Goal: Transaction & Acquisition: Obtain resource

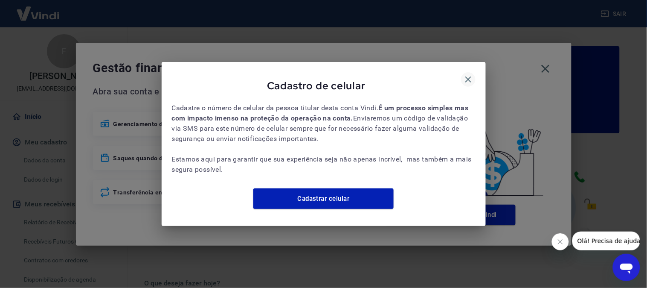
click at [471, 74] on icon "button" at bounding box center [468, 79] width 10 height 10
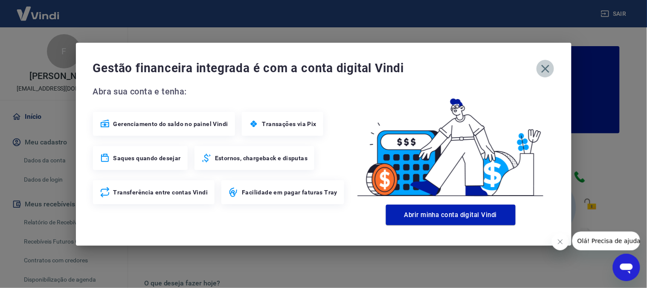
click at [544, 70] on icon "button" at bounding box center [545, 68] width 8 height 8
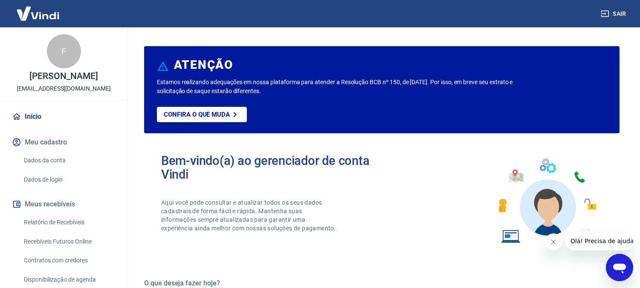
click at [559, 238] on button "Fechar mensagem da empresa" at bounding box center [553, 241] width 17 height 17
click at [65, 222] on link "Relatório de Recebíveis" at bounding box center [68, 221] width 97 height 17
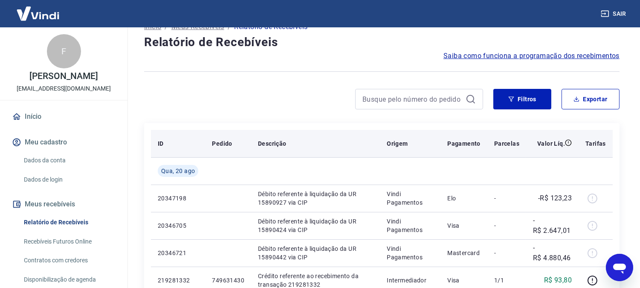
scroll to position [47, 0]
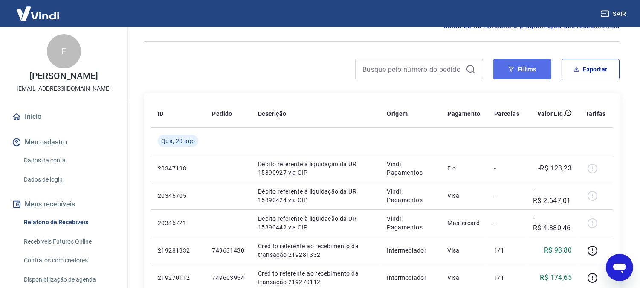
click at [505, 64] on button "Filtros" at bounding box center [523, 69] width 58 height 20
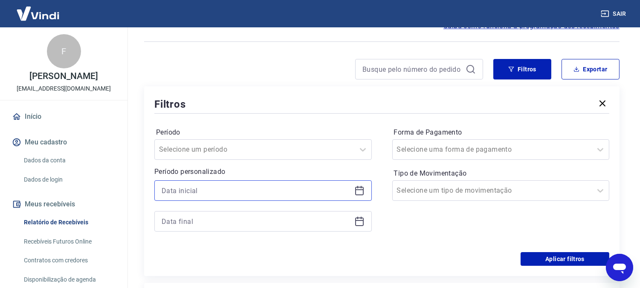
click at [227, 192] on input at bounding box center [256, 190] width 189 height 13
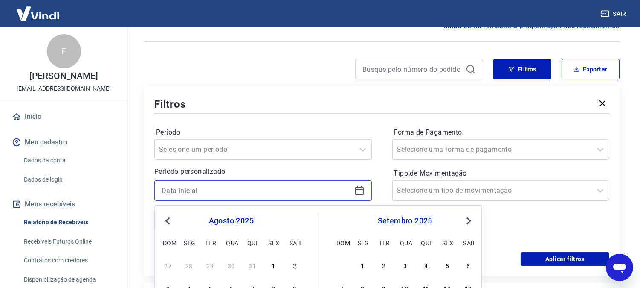
scroll to position [189, 0]
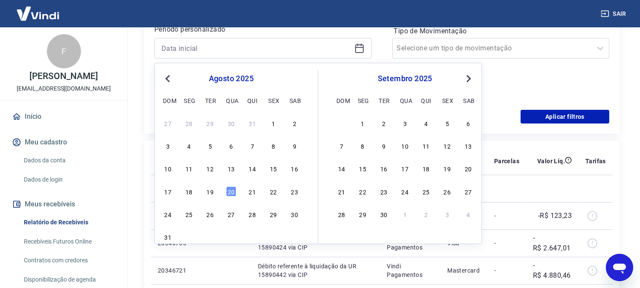
click at [292, 159] on div "27 28 29 30 31 1 2 3 4 5 6 7 8 9 10 11 12 13 14 15 16 17 18 19 20 21 22 23 24 2…" at bounding box center [231, 179] width 139 height 126
click at [293, 168] on div "16" at bounding box center [295, 168] width 10 height 10
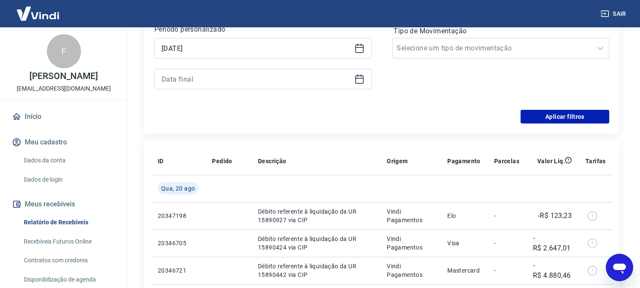
type input "16/08/2025"
click at [220, 69] on div at bounding box center [263, 79] width 218 height 20
click at [219, 86] on div at bounding box center [263, 79] width 218 height 20
click at [223, 73] on input at bounding box center [256, 79] width 189 height 13
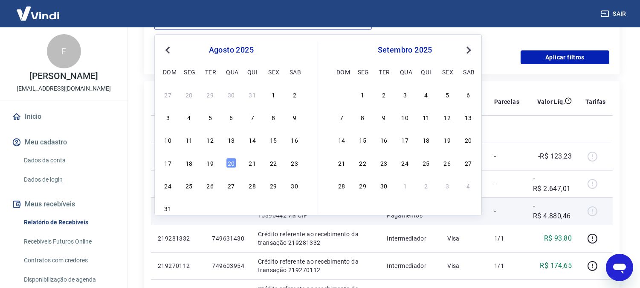
scroll to position [284, 0]
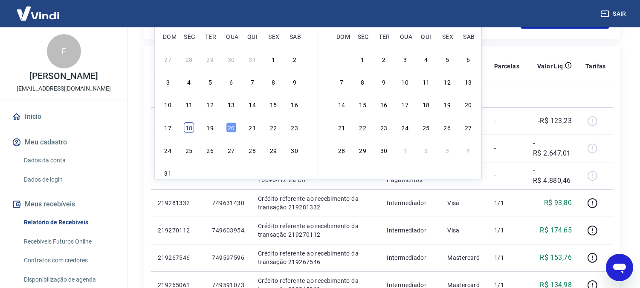
click at [191, 124] on div "18" at bounding box center [189, 127] width 10 height 10
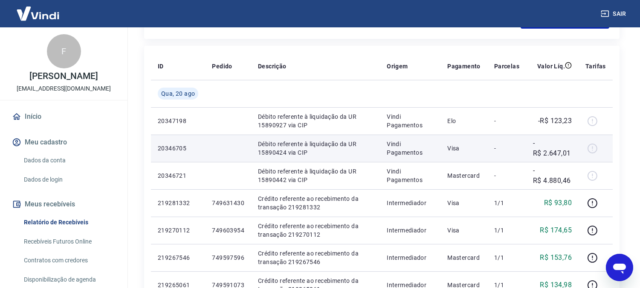
type input "18/08/2025"
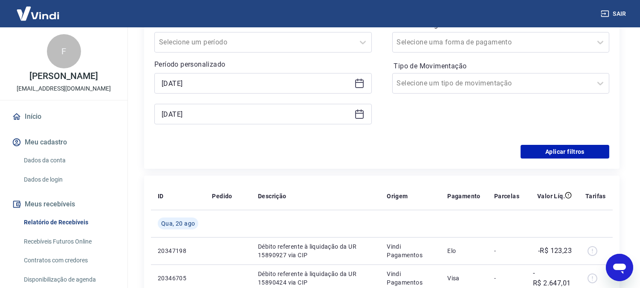
scroll to position [142, 0]
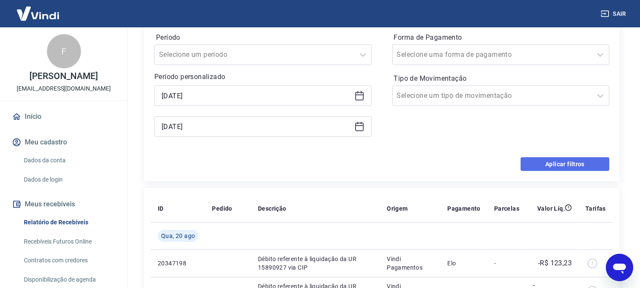
click at [579, 163] on button "Aplicar filtros" at bounding box center [565, 164] width 89 height 14
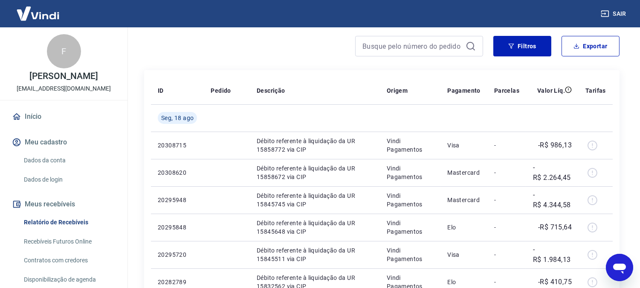
scroll to position [47, 0]
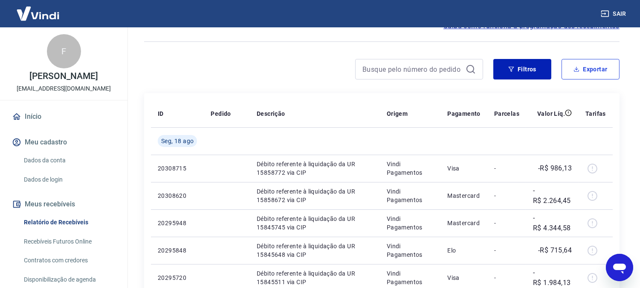
click at [605, 65] on button "Exportar" at bounding box center [591, 69] width 58 height 20
type input "16/08/2025"
type input "18/08/2025"
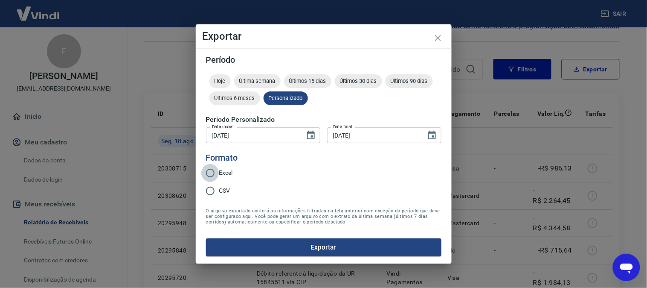
click at [212, 165] on input "Excel" at bounding box center [210, 173] width 18 height 18
radio input "true"
click at [268, 243] on button "Exportar" at bounding box center [323, 247] width 235 height 18
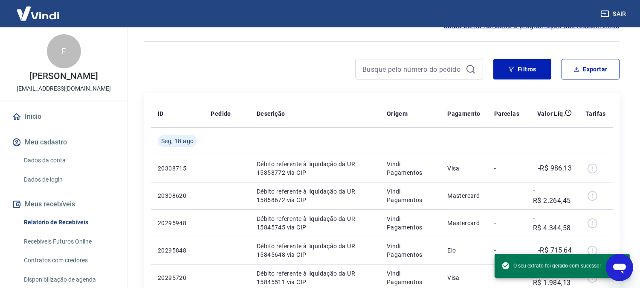
click at [610, 10] on button "Sair" at bounding box center [614, 14] width 31 height 16
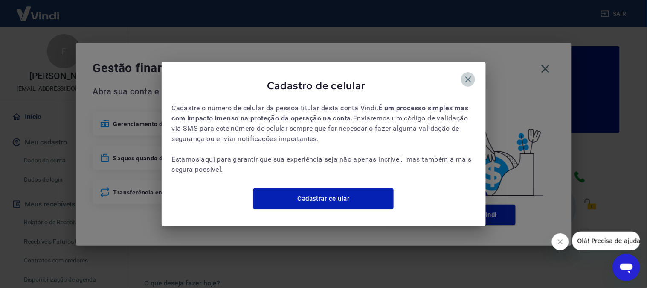
drag, startPoint x: 466, startPoint y: 77, endPoint x: 491, endPoint y: 74, distance: 25.4
click at [468, 75] on icon "button" at bounding box center [468, 79] width 10 height 10
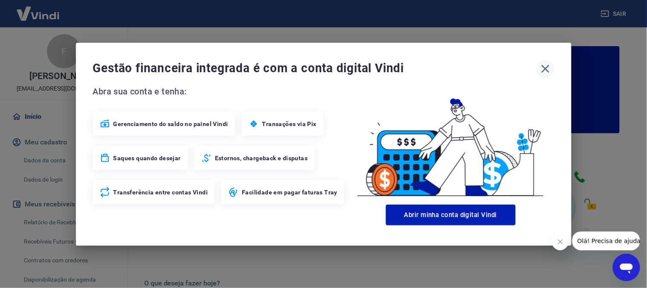
click at [548, 67] on icon "button" at bounding box center [546, 69] width 14 height 14
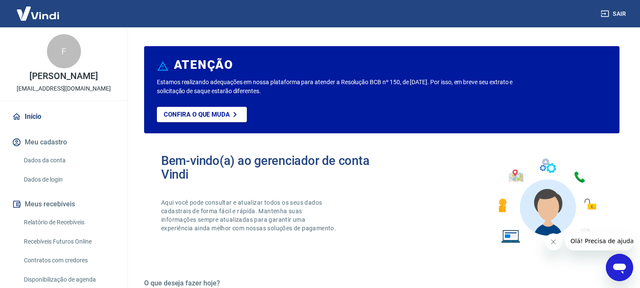
click at [72, 215] on link "Relatório de Recebíveis" at bounding box center [68, 221] width 97 height 17
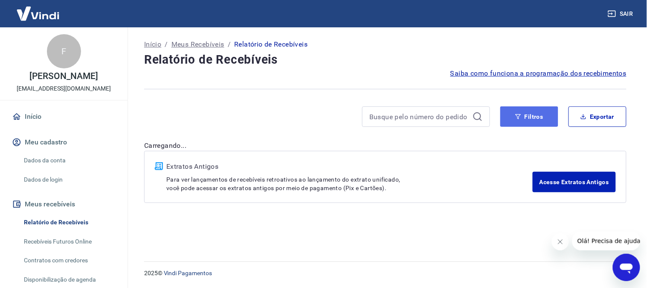
click at [510, 114] on button "Filtros" at bounding box center [529, 116] width 58 height 20
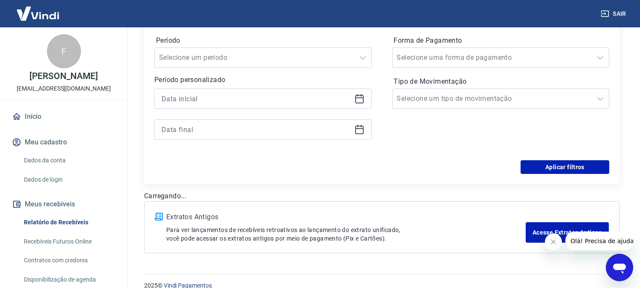
scroll to position [142, 0]
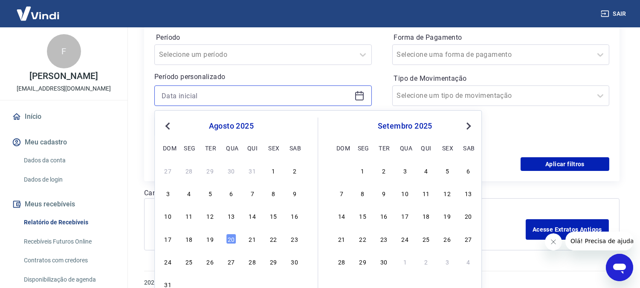
click at [245, 94] on input at bounding box center [256, 95] width 189 height 13
click at [291, 215] on div "16" at bounding box center [295, 216] width 10 height 10
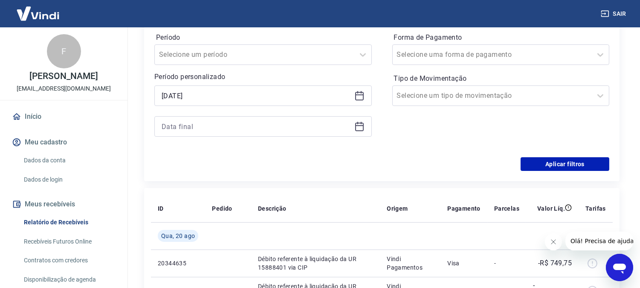
type input "16/08/2025"
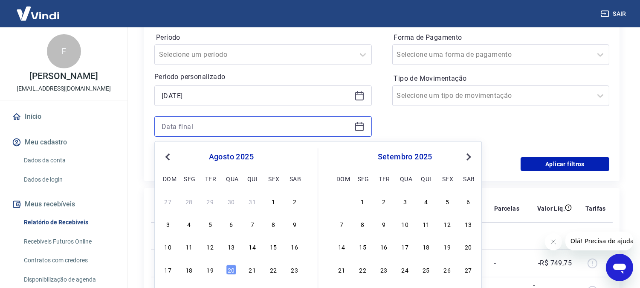
click at [222, 125] on input at bounding box center [256, 126] width 189 height 13
click at [188, 269] on div "18" at bounding box center [189, 269] width 10 height 10
type input "18/08/2025"
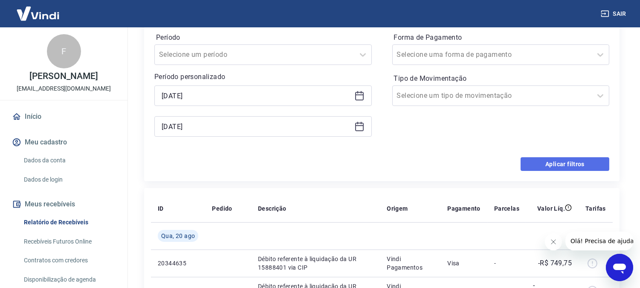
click at [574, 166] on button "Aplicar filtros" at bounding box center [565, 164] width 89 height 14
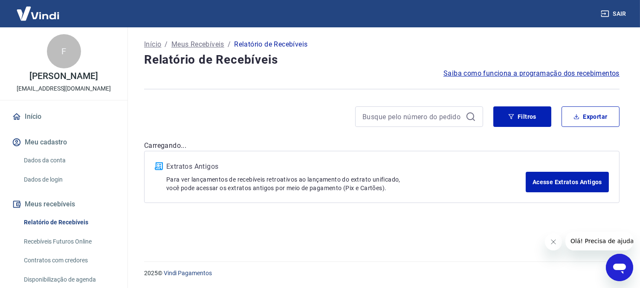
click at [546, 239] on button "Fechar mensagem da empresa" at bounding box center [553, 241] width 17 height 17
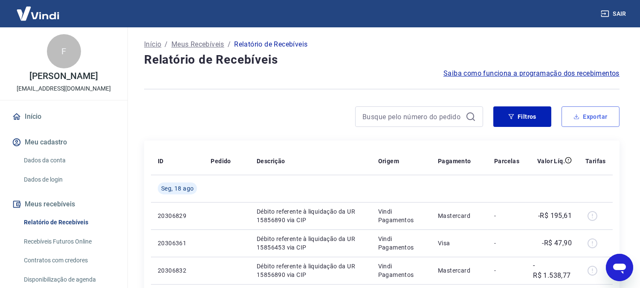
click at [591, 117] on button "Exportar" at bounding box center [591, 116] width 58 height 20
type input "16/08/2025"
type input "18/08/2025"
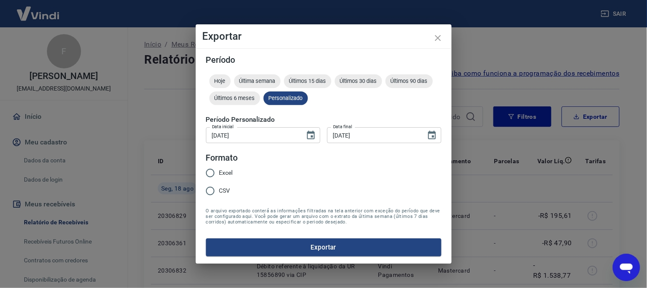
drag, startPoint x: 222, startPoint y: 171, endPoint x: 225, endPoint y: 176, distance: 6.3
click at [222, 171] on span "Excel" at bounding box center [226, 172] width 14 height 9
click at [219, 171] on input "Excel" at bounding box center [210, 173] width 18 height 18
radio input "true"
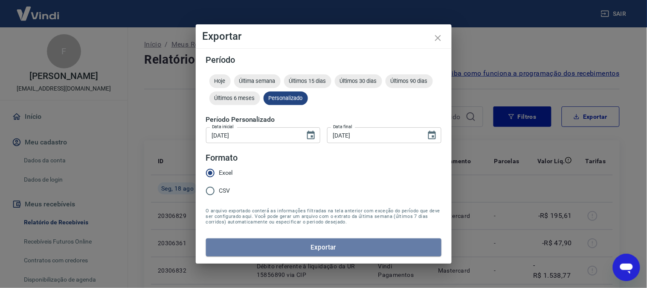
drag, startPoint x: 310, startPoint y: 241, endPoint x: 310, endPoint y: 253, distance: 11.9
click at [310, 244] on button "Exportar" at bounding box center [323, 247] width 235 height 18
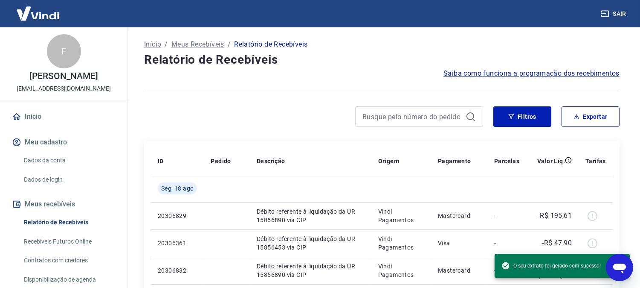
click at [47, 112] on link "Início" at bounding box center [63, 116] width 107 height 19
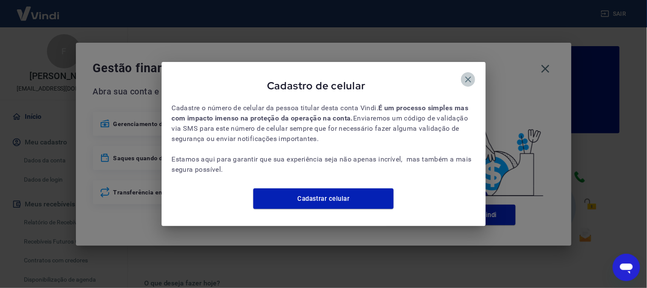
click at [470, 76] on icon "button" at bounding box center [468, 79] width 6 height 6
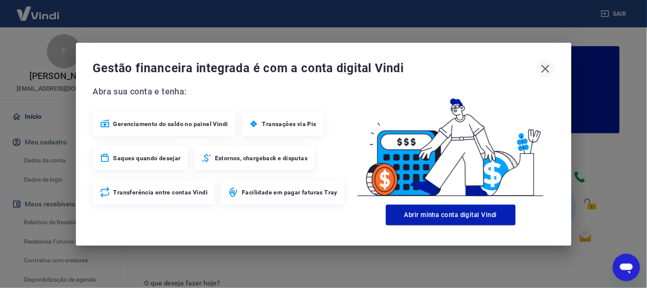
drag, startPoint x: 551, startPoint y: 62, endPoint x: 549, endPoint y: 68, distance: 6.6
click at [549, 67] on icon "button" at bounding box center [546, 69] width 14 height 14
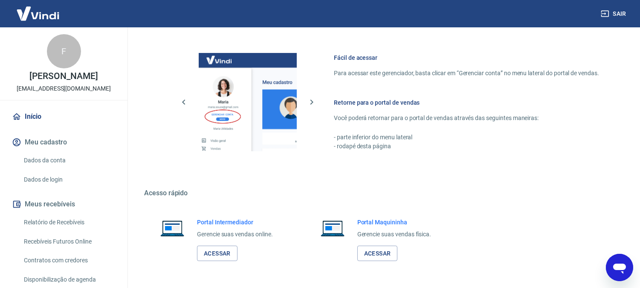
scroll to position [475, 0]
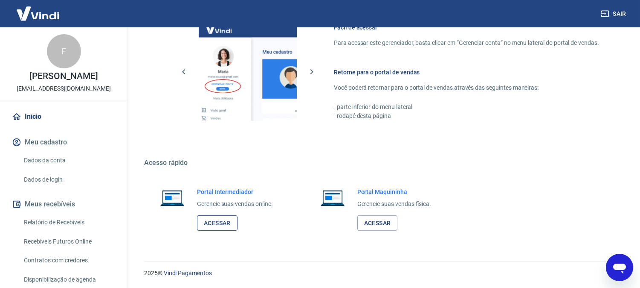
click at [218, 227] on link "Acessar" at bounding box center [217, 223] width 41 height 16
